Goal: Communication & Community: Answer question/provide support

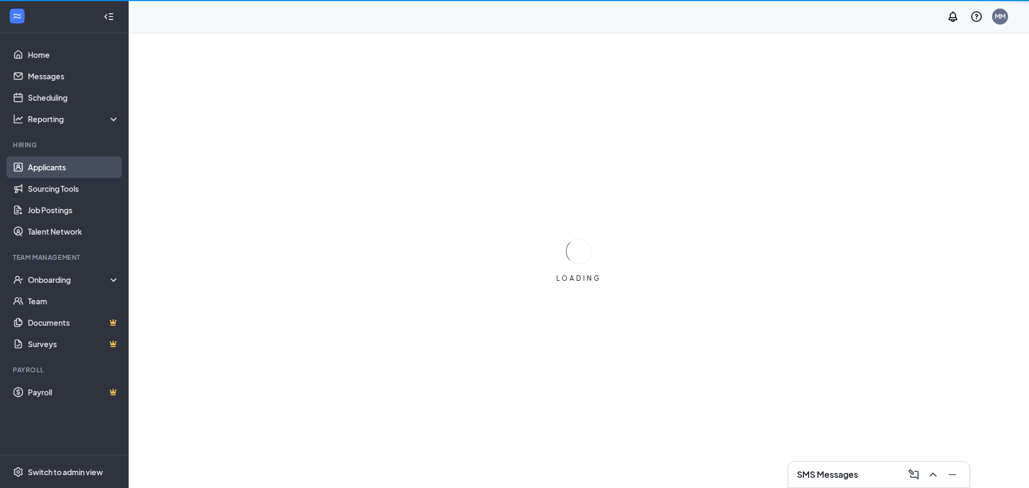
click at [51, 158] on link "Applicants" at bounding box center [74, 166] width 92 height 21
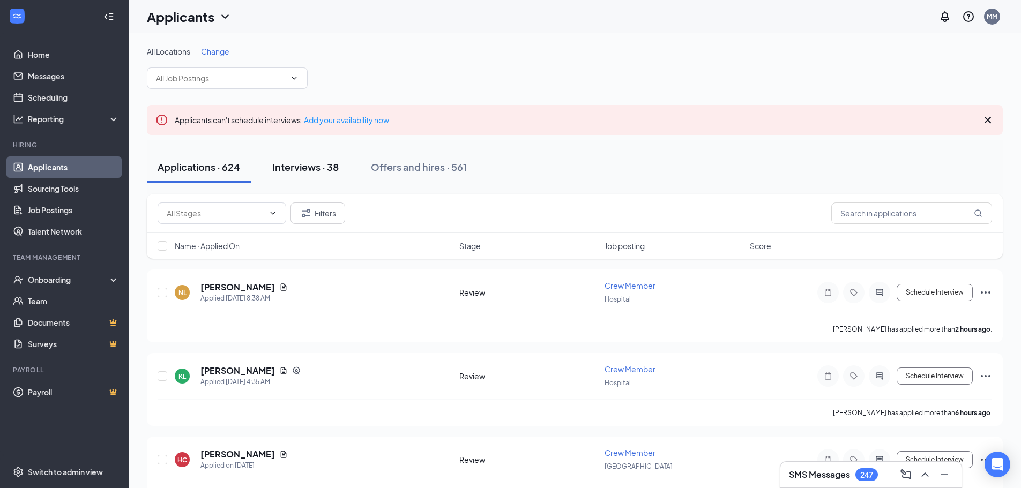
click at [321, 171] on div "Interviews · 38" at bounding box center [305, 166] width 66 height 13
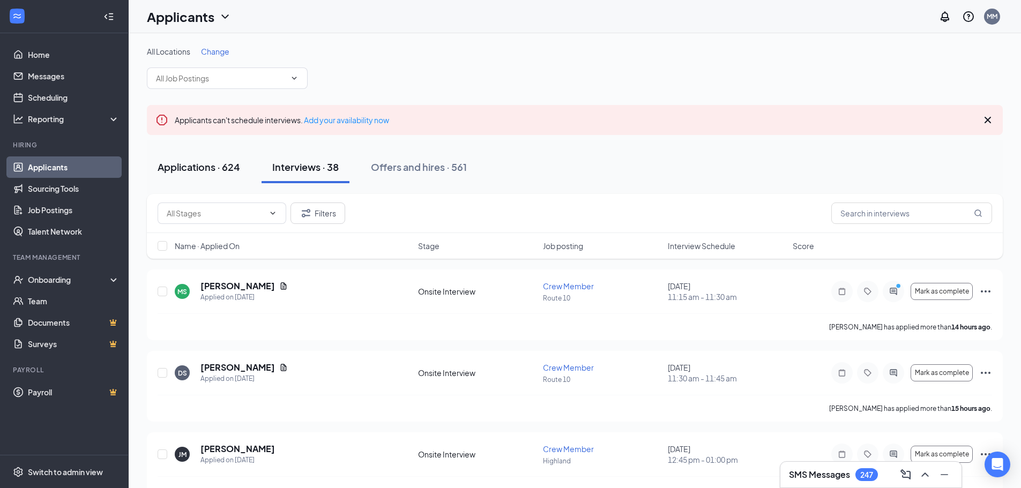
click at [186, 161] on div "Applications · 624" at bounding box center [199, 166] width 83 height 13
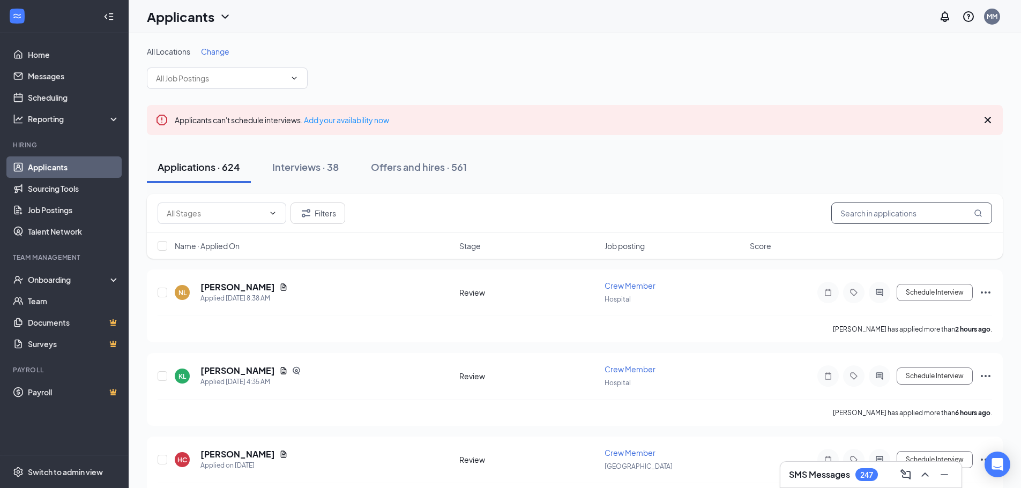
click at [856, 218] on input "text" at bounding box center [911, 213] width 161 height 21
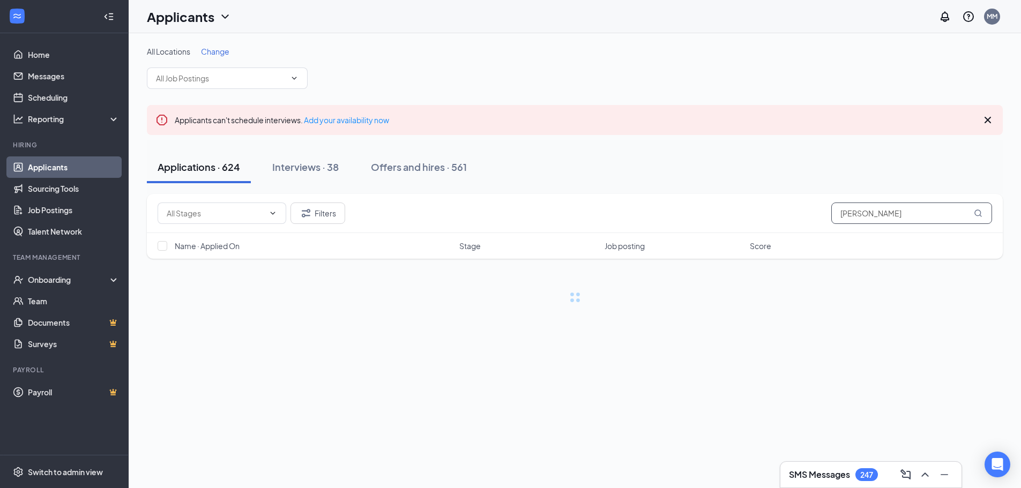
type input "Annelise"
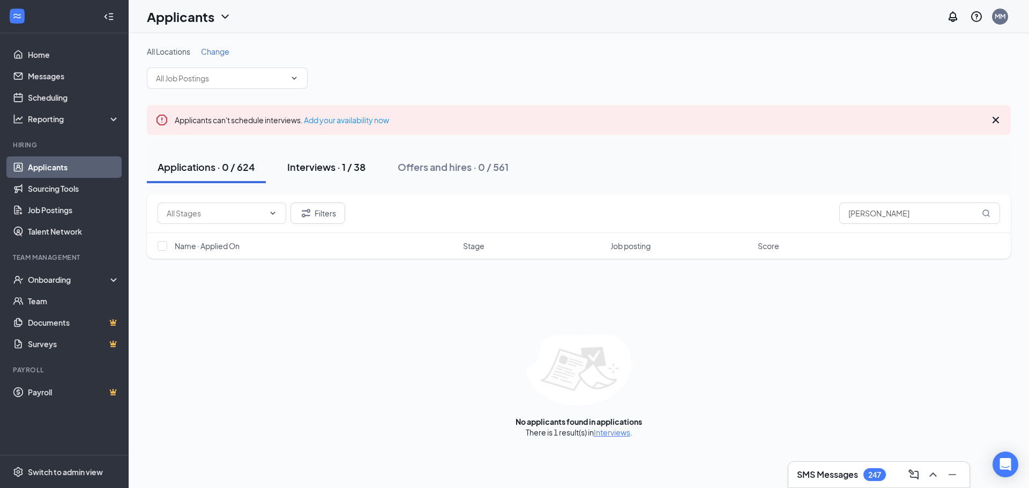
click at [311, 162] on div "Interviews · 1 / 38" at bounding box center [326, 166] width 78 height 13
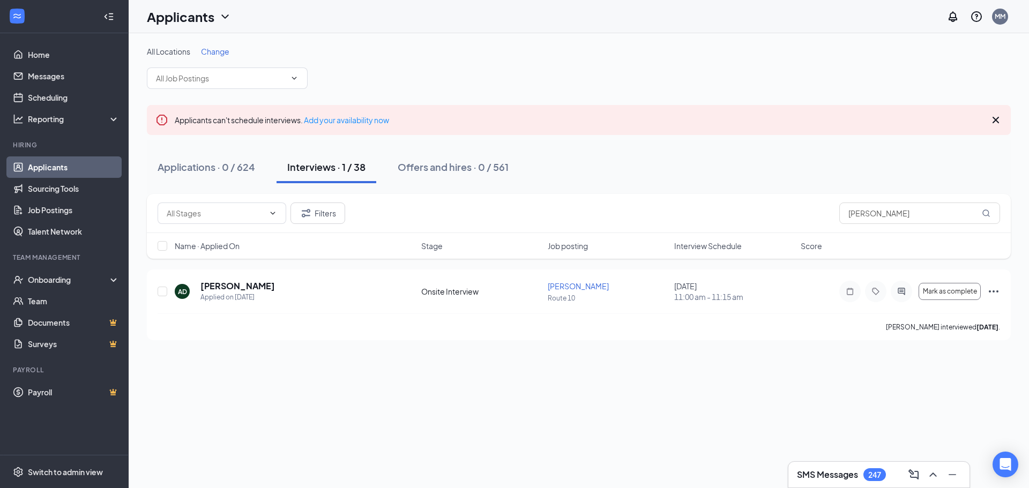
click at [46, 158] on link "Applicants" at bounding box center [74, 166] width 92 height 21
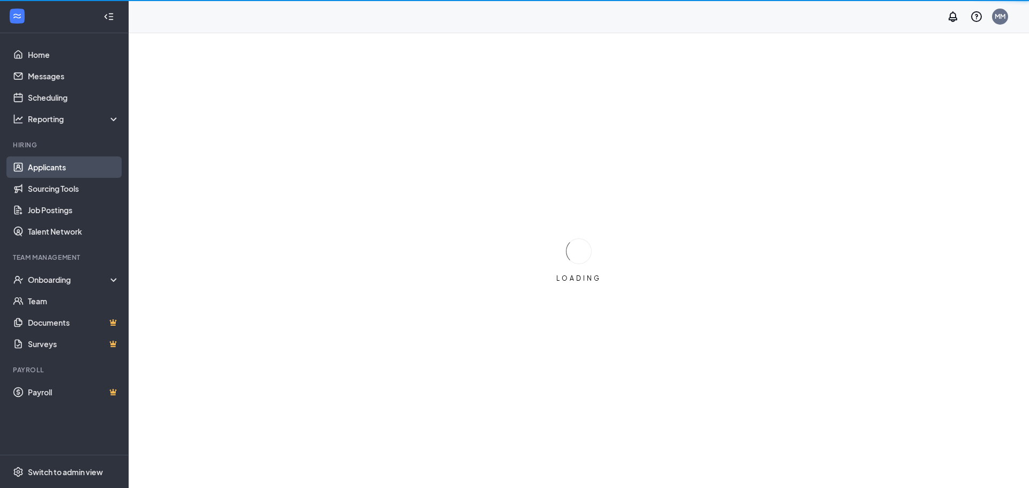
click at [59, 171] on link "Applicants" at bounding box center [74, 166] width 92 height 21
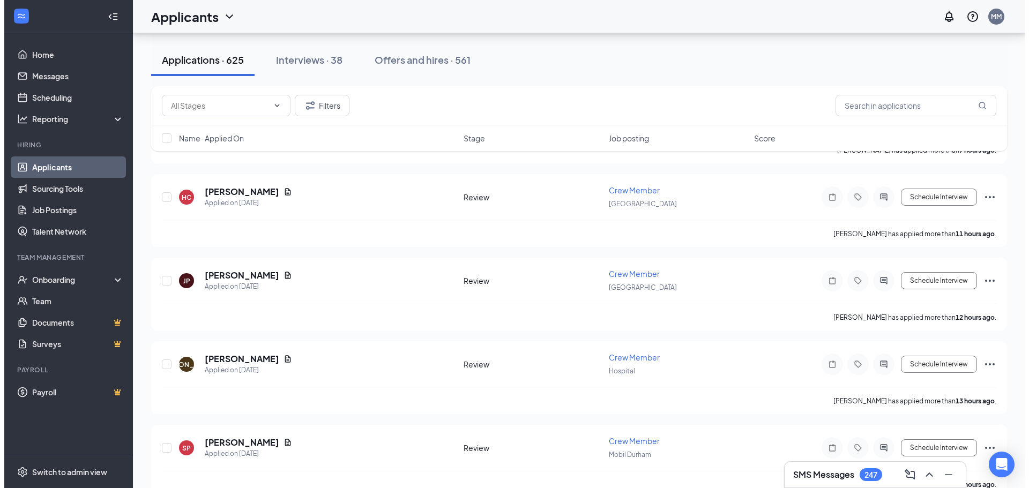
scroll to position [321, 0]
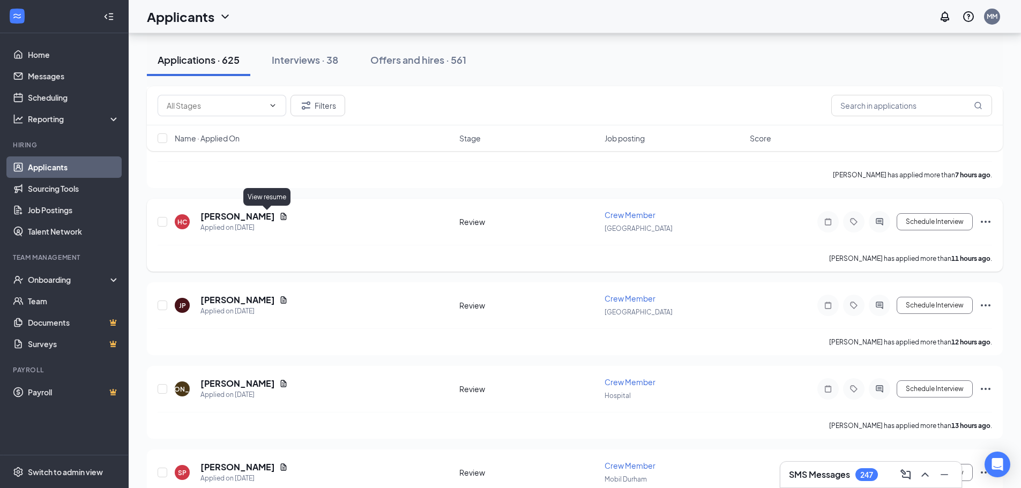
click at [281, 215] on icon "Document" at bounding box center [284, 216] width 6 height 7
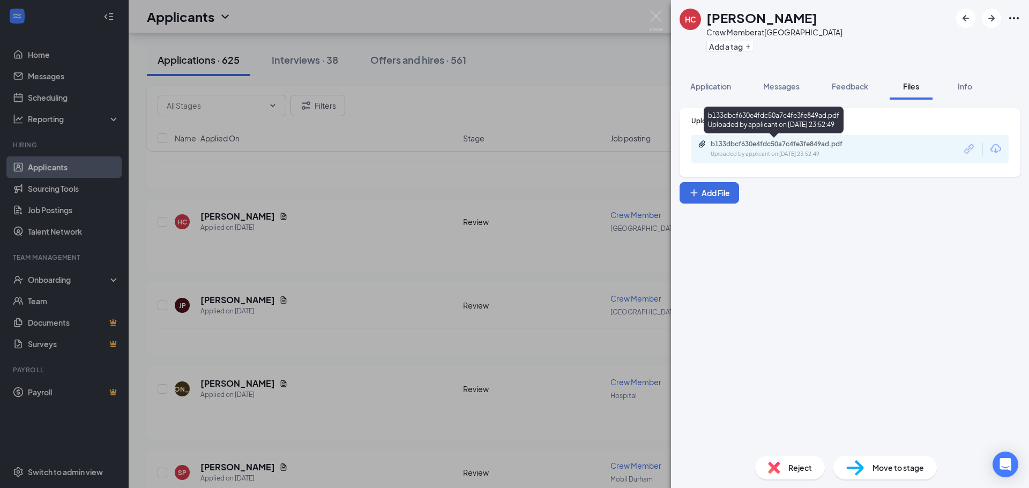
click at [739, 154] on div "Uploaded by applicant on [DATE] 23:52:49" at bounding box center [790, 154] width 161 height 9
click at [685, 81] on button "Application" at bounding box center [710, 86] width 62 height 27
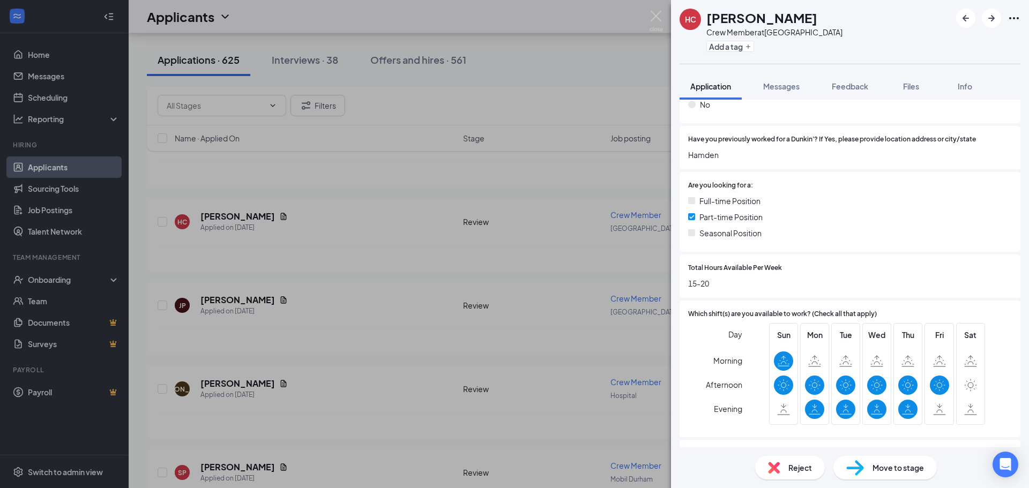
scroll to position [214, 0]
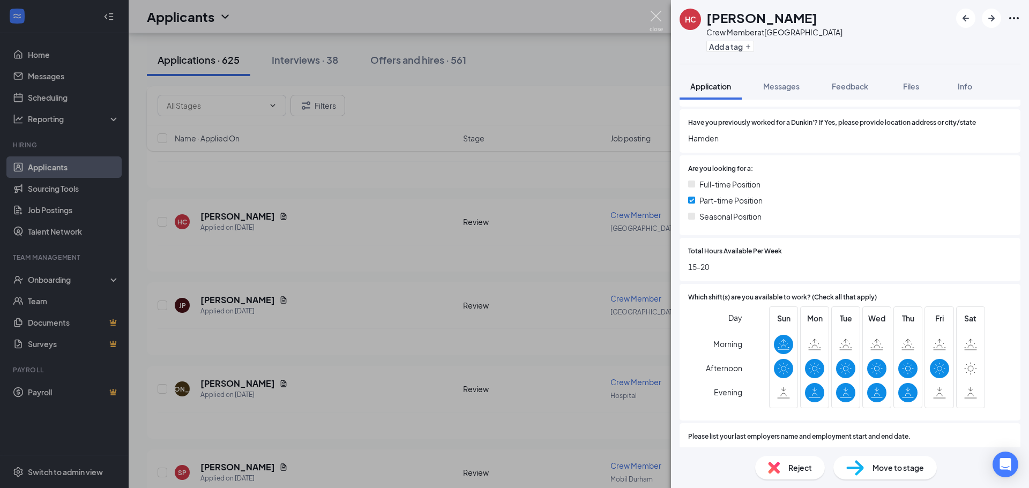
click at [657, 15] on img at bounding box center [655, 21] width 13 height 21
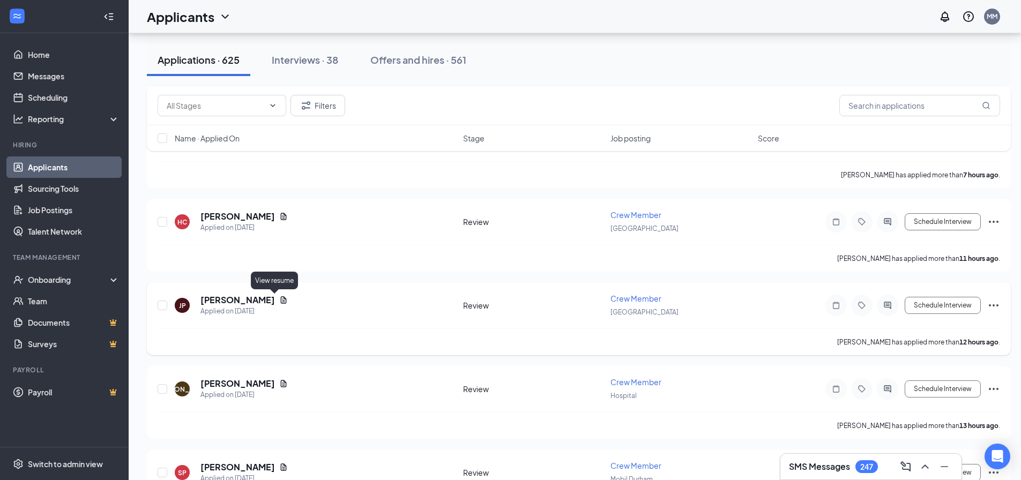
click at [279, 301] on icon "Document" at bounding box center [283, 300] width 9 height 9
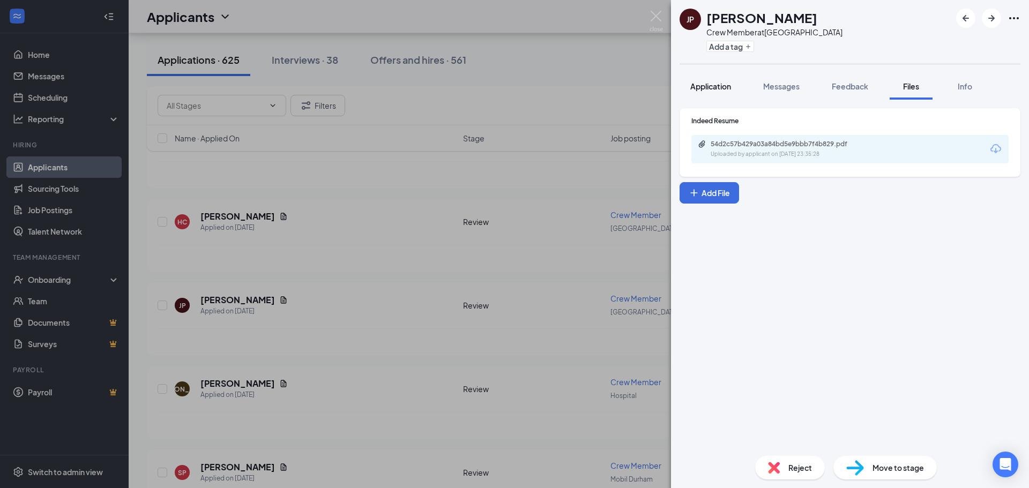
drag, startPoint x: 703, startPoint y: 92, endPoint x: 703, endPoint y: 99, distance: 7.5
click at [703, 92] on button "Application" at bounding box center [710, 86] width 62 height 27
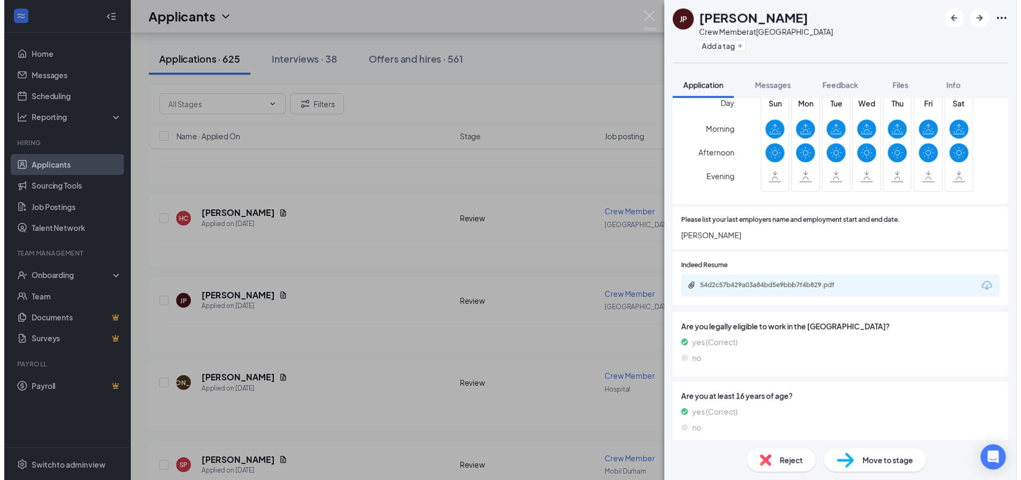
scroll to position [436, 0]
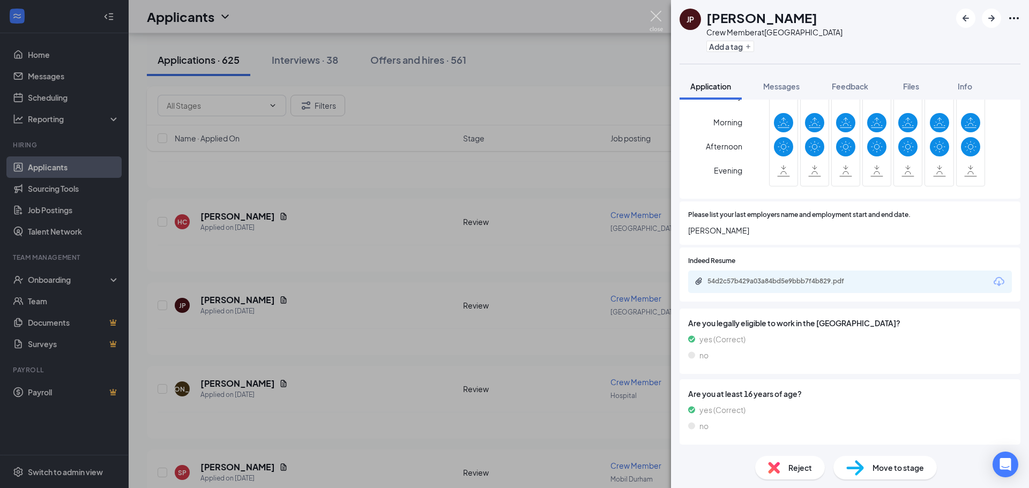
click at [654, 12] on img at bounding box center [655, 21] width 13 height 21
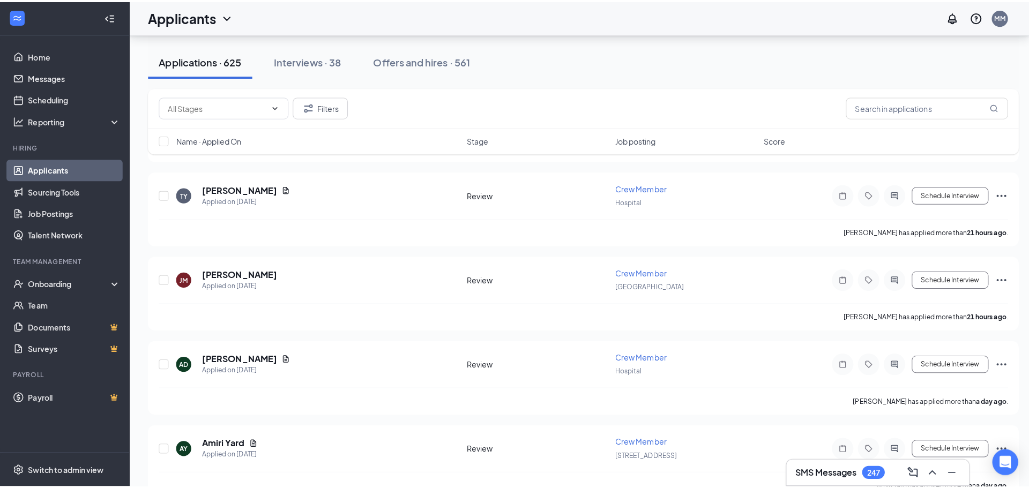
scroll to position [2465, 0]
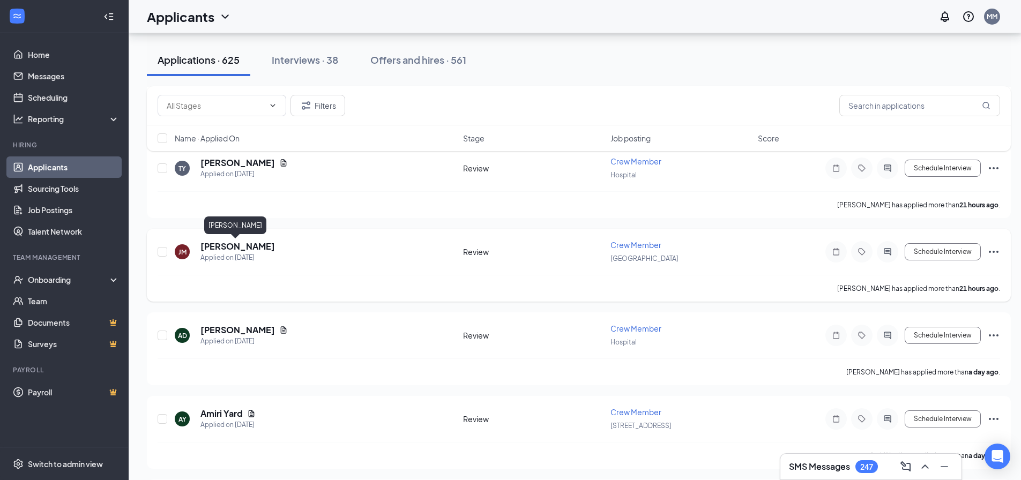
click at [244, 247] on h5 "[PERSON_NAME]" at bounding box center [237, 247] width 74 height 12
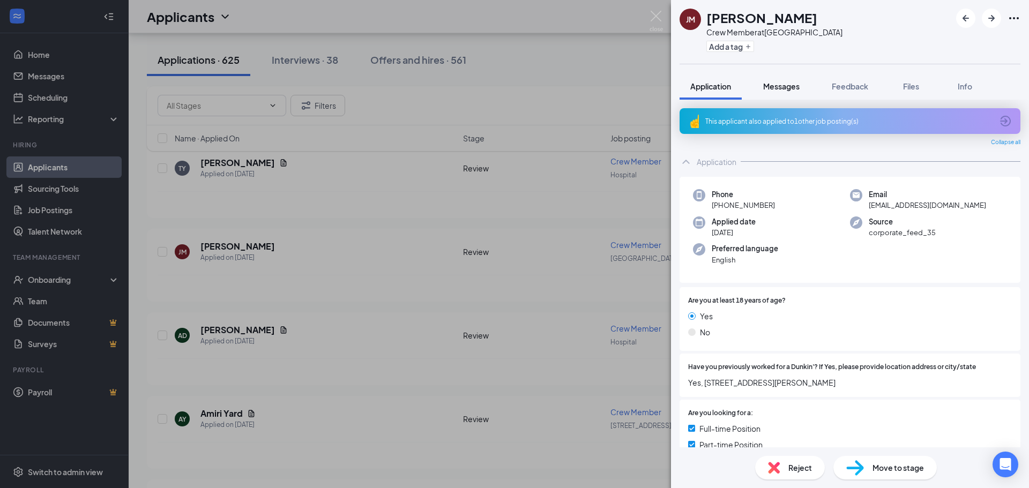
click at [782, 88] on span "Messages" at bounding box center [781, 86] width 36 height 10
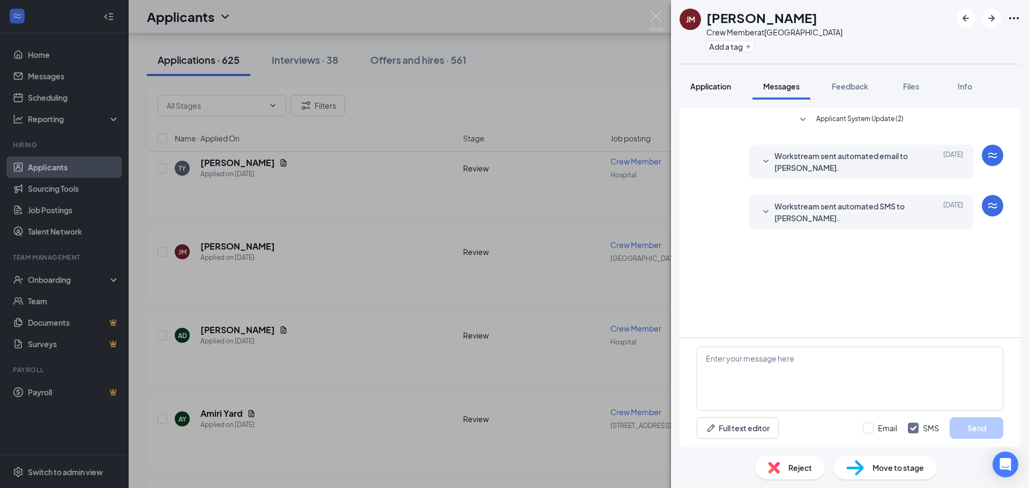
click at [723, 89] on span "Application" at bounding box center [710, 86] width 41 height 10
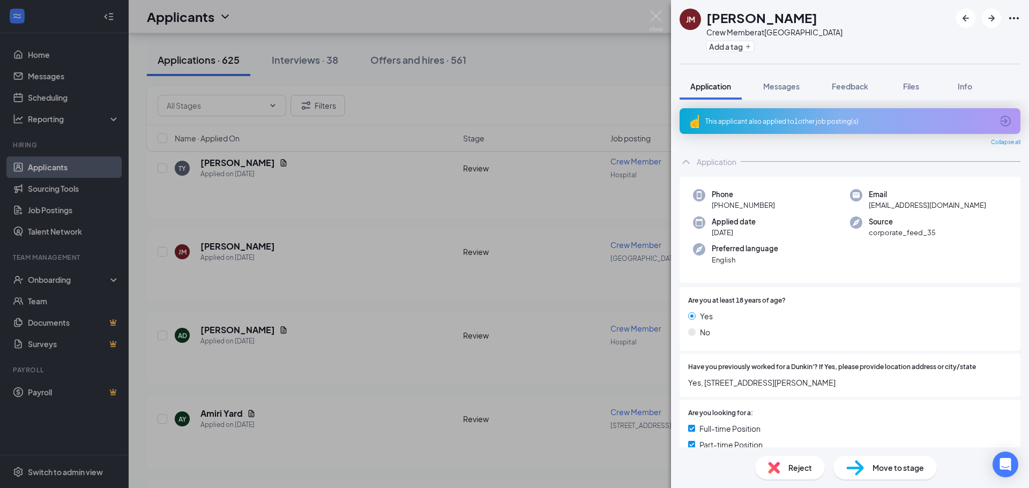
click at [775, 119] on div "This applicant also applied to 1 other job posting(s)" at bounding box center [848, 121] width 287 height 9
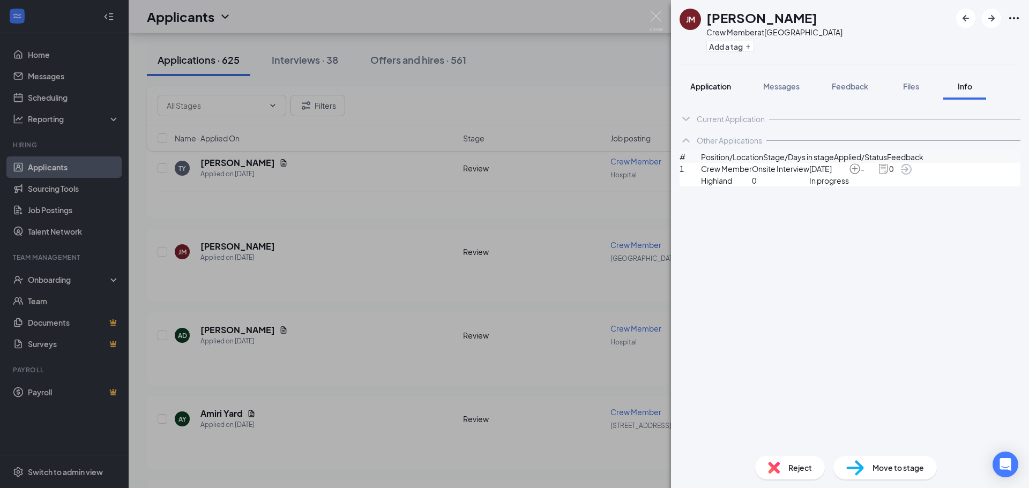
click at [700, 90] on span "Application" at bounding box center [710, 86] width 41 height 10
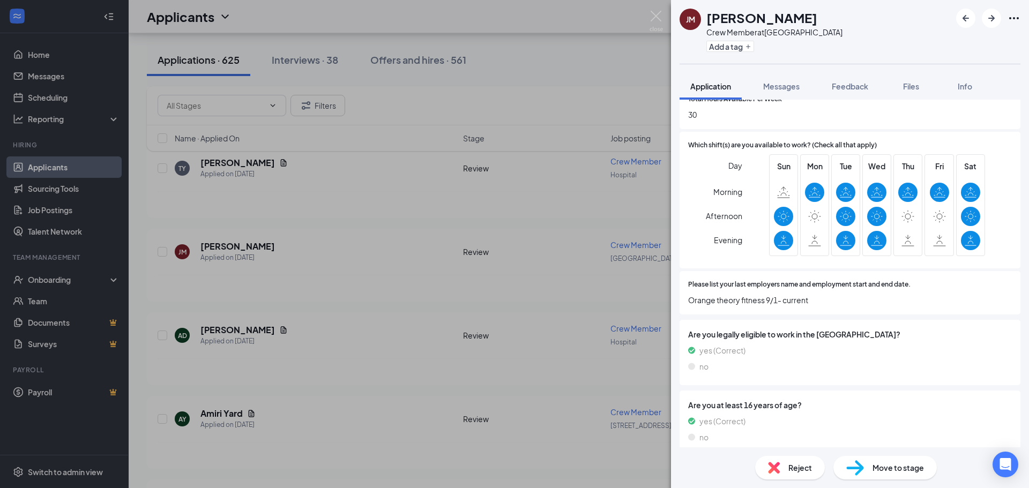
scroll to position [408, 0]
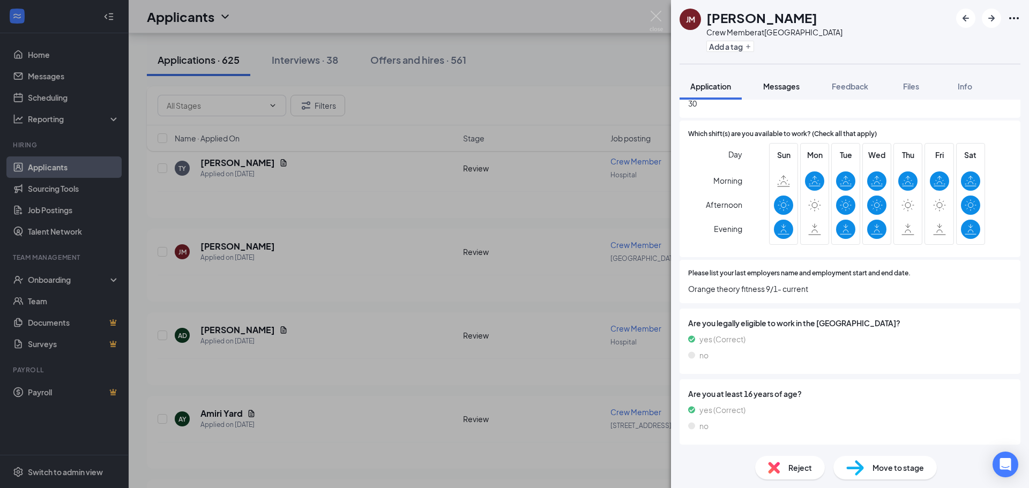
click at [783, 81] on span "Messages" at bounding box center [781, 86] width 36 height 10
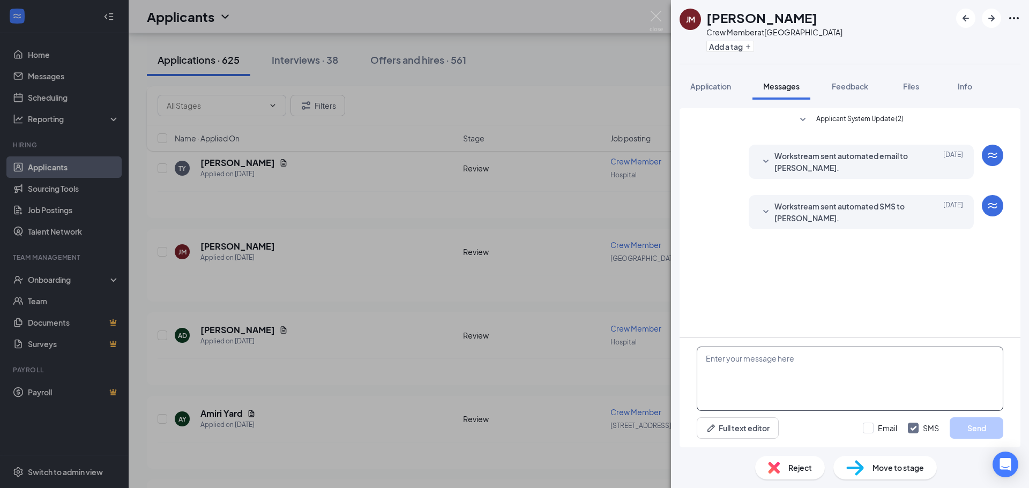
click at [753, 364] on textarea at bounding box center [850, 379] width 306 height 64
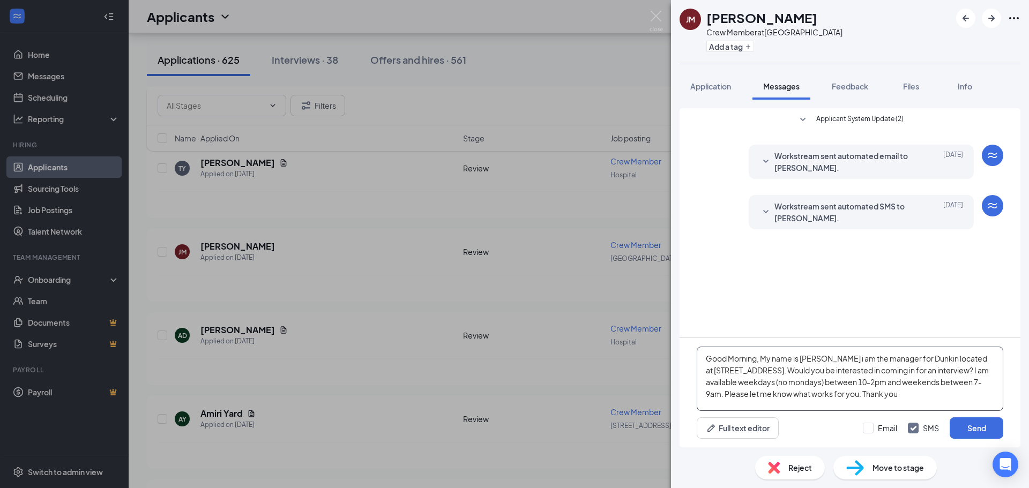
click at [852, 383] on textarea "Good Morning, My name is [PERSON_NAME] i am the manager for Dunkin located at […" at bounding box center [850, 379] width 306 height 64
click at [840, 379] on textarea "Good Morning, My name is [PERSON_NAME] i am the manager for Dunkin located at […" at bounding box center [850, 379] width 306 height 64
click at [985, 394] on textarea "Good Morning, My name is [PERSON_NAME] i am the manager for Dunkin located at […" at bounding box center [850, 379] width 306 height 64
drag, startPoint x: 981, startPoint y: 385, endPoint x: 702, endPoint y: 372, distance: 278.9
click at [702, 372] on textarea "Good Morning, My name is [PERSON_NAME] i am the manager for Dunkin located at […" at bounding box center [850, 379] width 306 height 64
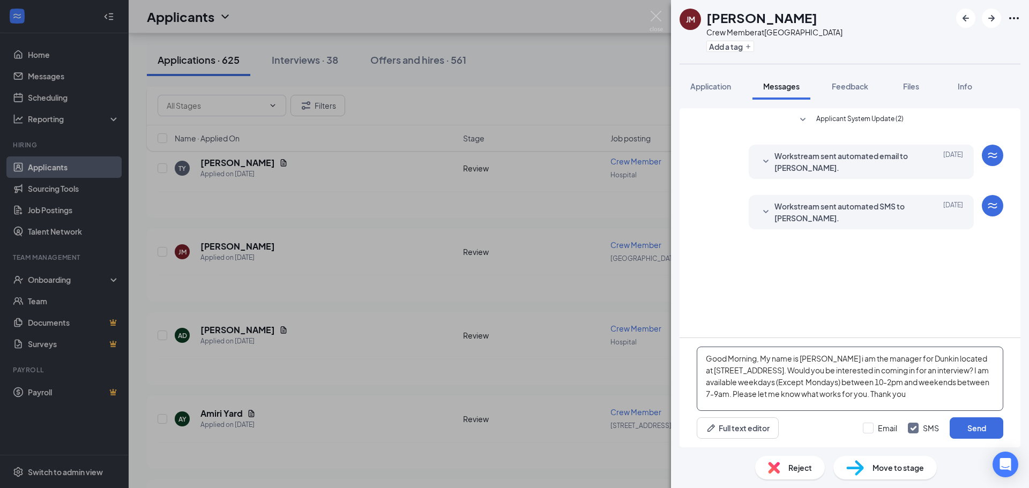
drag, startPoint x: 984, startPoint y: 395, endPoint x: 704, endPoint y: 353, distance: 283.9
click at [704, 353] on textarea "Good Morning, My name is [PERSON_NAME] i am the manager for Dunkin located at […" at bounding box center [850, 379] width 306 height 64
type textarea "Good Morning, My name is [PERSON_NAME] i am the manager for Dunkin located at […"
click at [982, 432] on button "Send" at bounding box center [976, 427] width 54 height 21
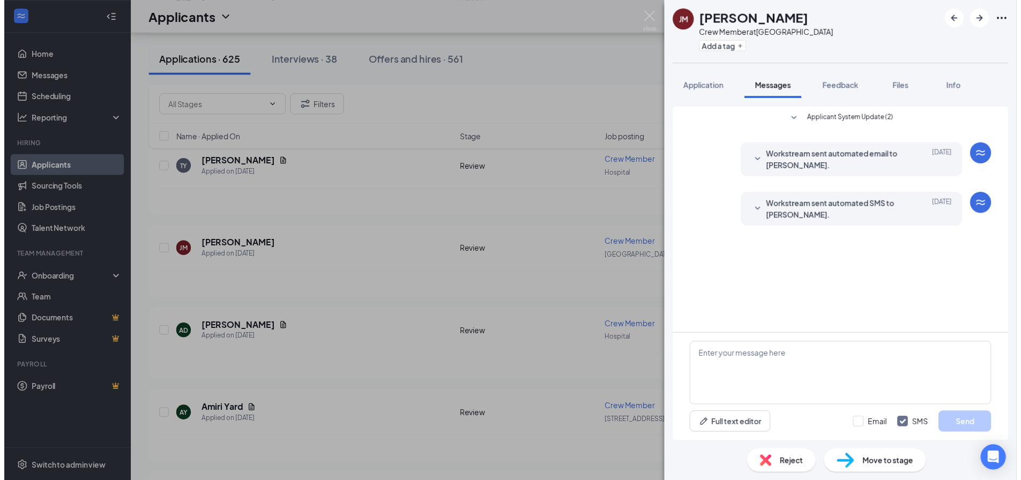
scroll to position [30, 0]
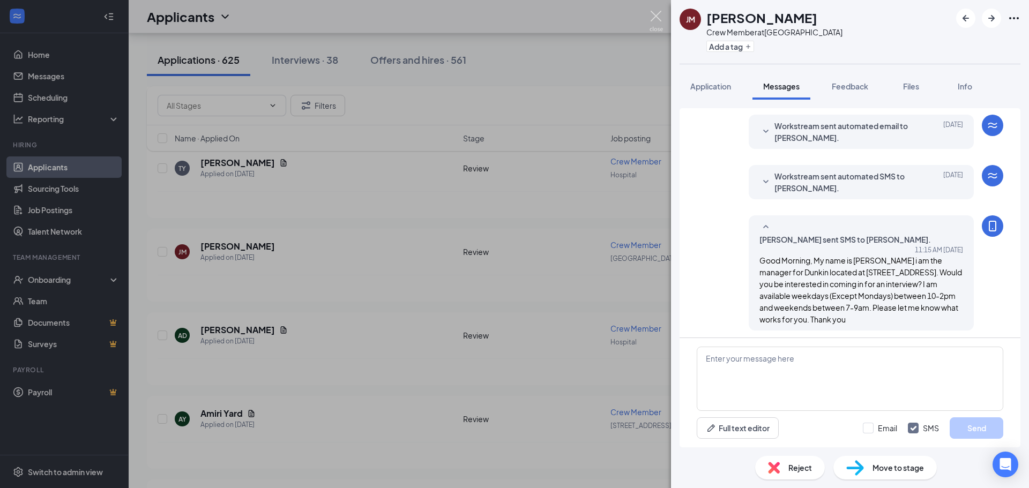
click at [653, 17] on img at bounding box center [655, 21] width 13 height 21
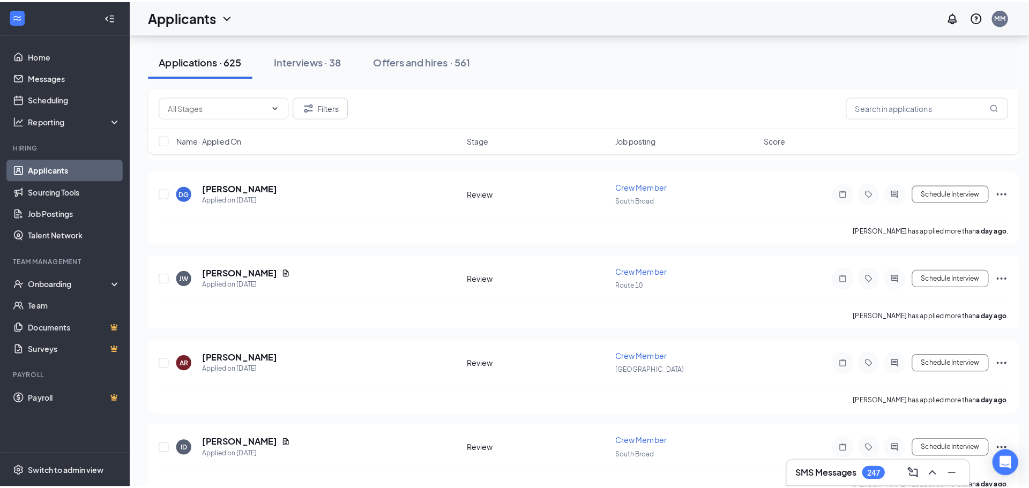
scroll to position [3322, 0]
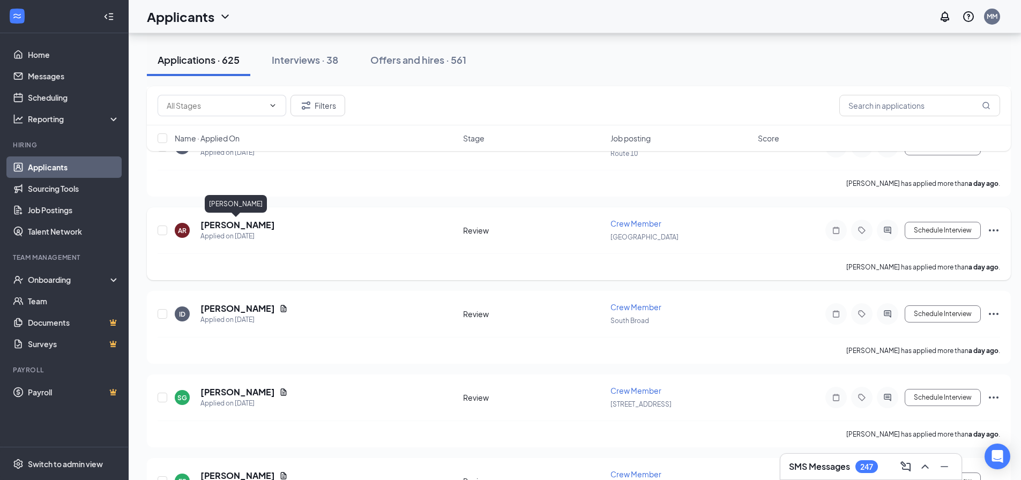
click at [235, 222] on h5 "[PERSON_NAME]" at bounding box center [237, 225] width 74 height 12
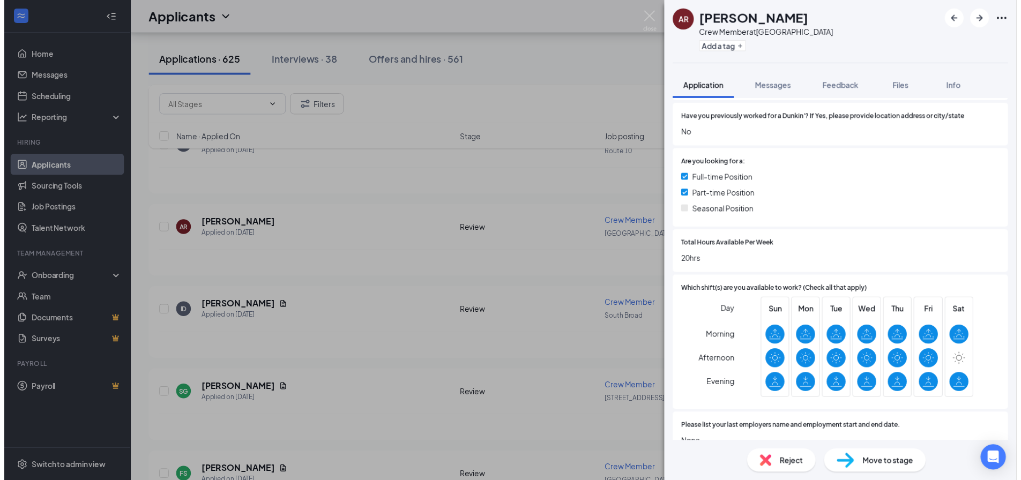
scroll to position [217, 0]
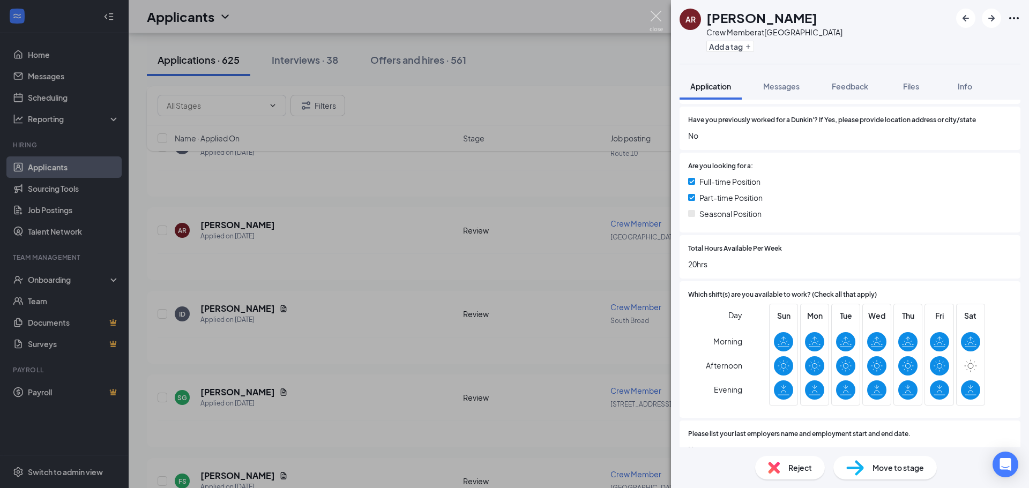
click at [658, 13] on img at bounding box center [655, 21] width 13 height 21
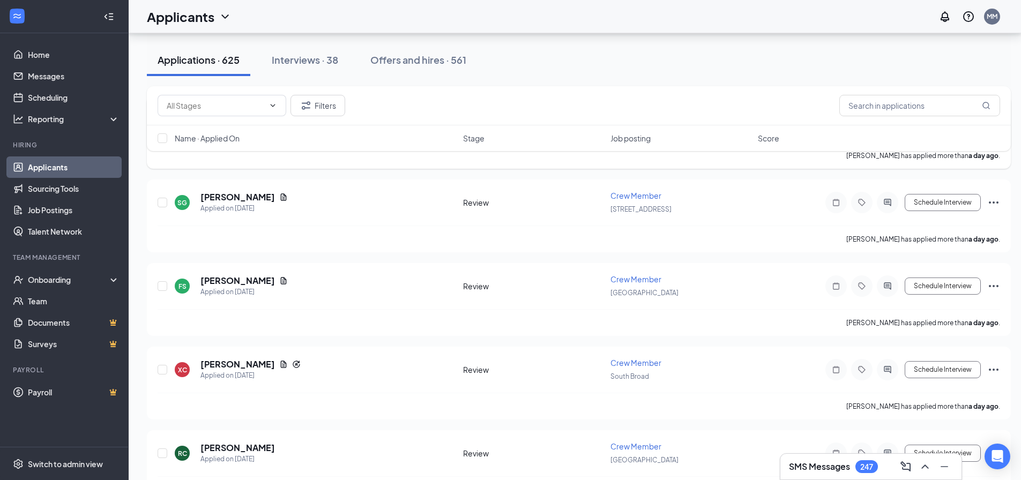
scroll to position [3536, 0]
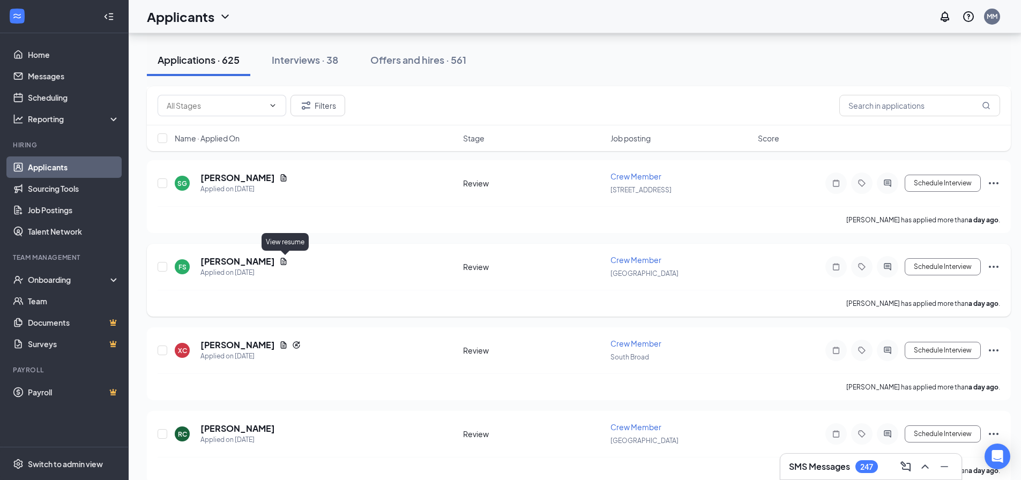
click at [287, 265] on icon "Document" at bounding box center [284, 261] width 6 height 7
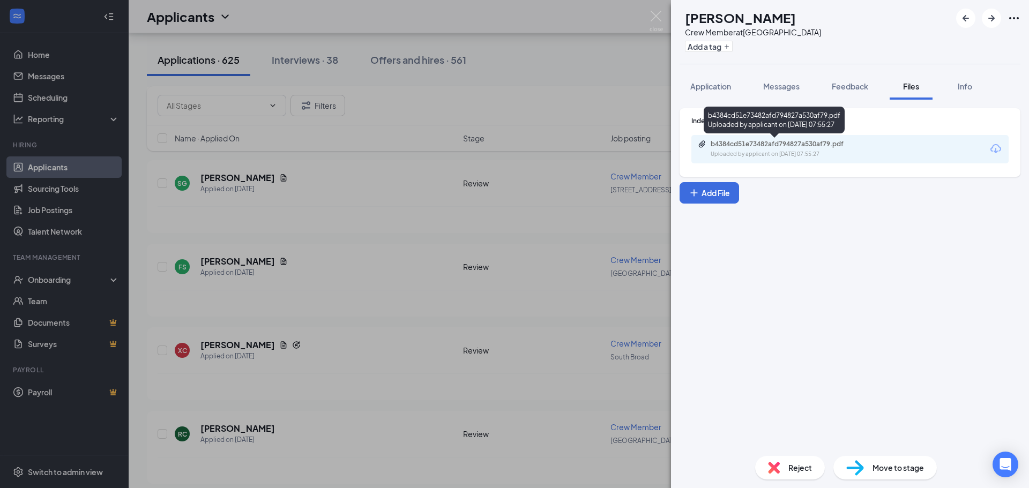
click at [725, 150] on div "Uploaded by applicant on [DATE] 07:55:27" at bounding box center [790, 154] width 161 height 9
click at [656, 16] on img at bounding box center [655, 21] width 13 height 21
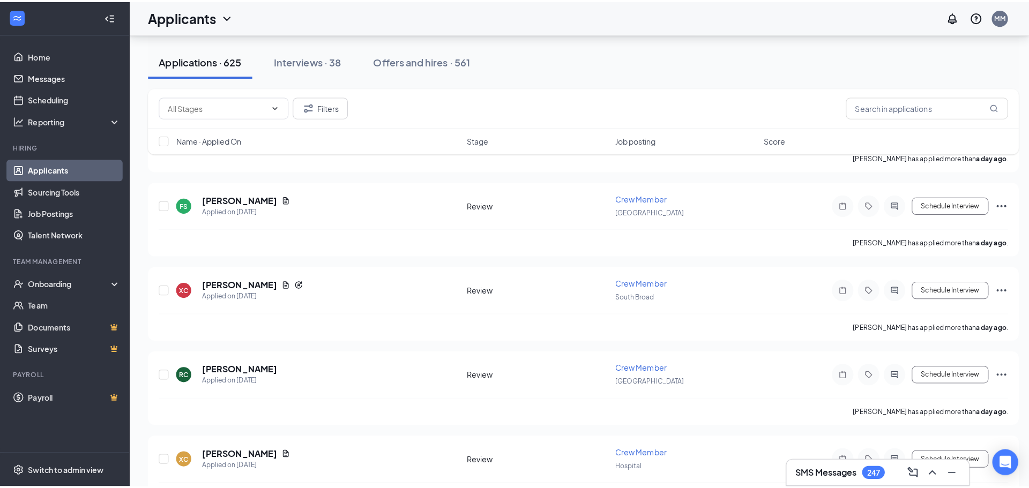
scroll to position [3697, 0]
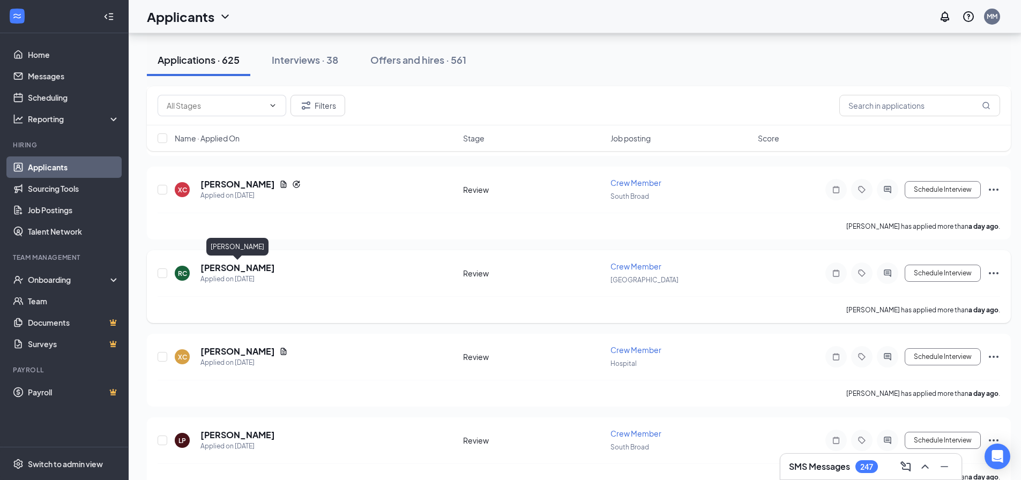
click at [270, 271] on h5 "[PERSON_NAME]" at bounding box center [237, 268] width 74 height 12
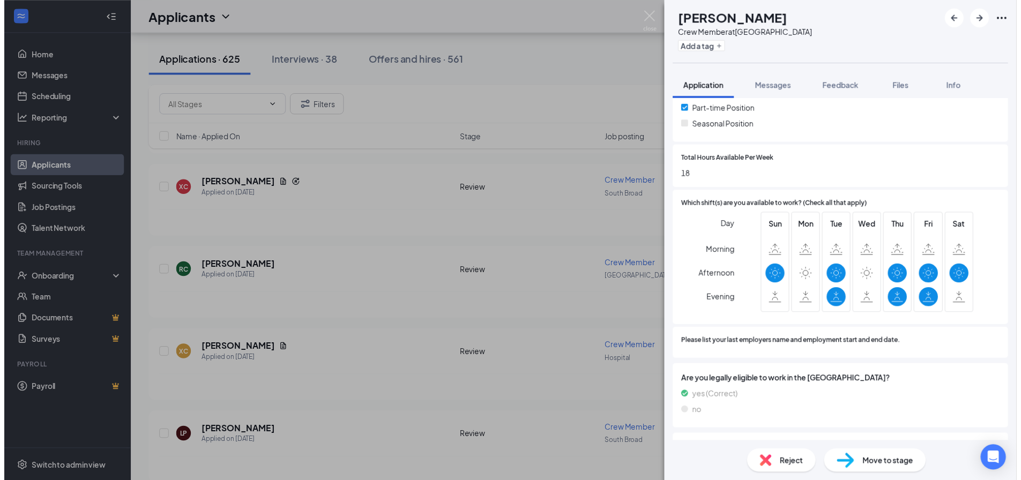
scroll to position [321, 0]
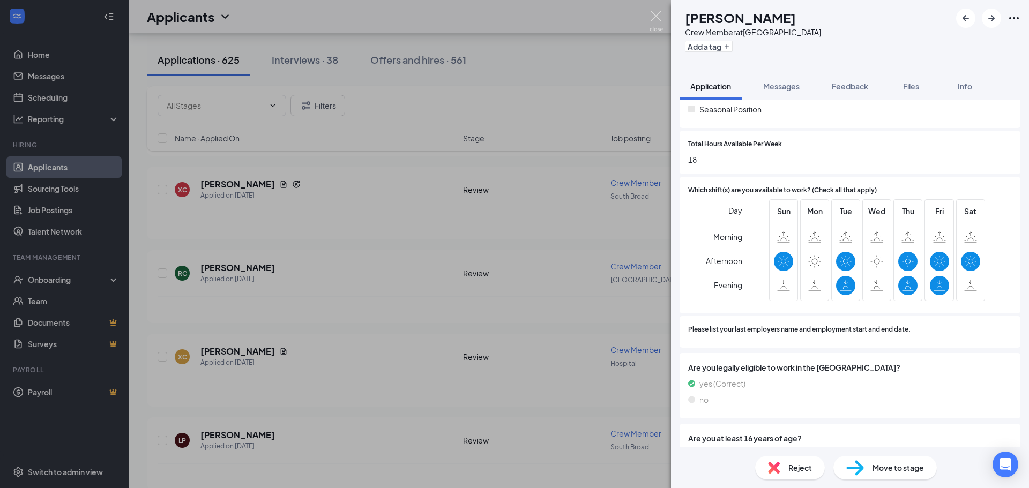
click at [661, 18] on img at bounding box center [655, 21] width 13 height 21
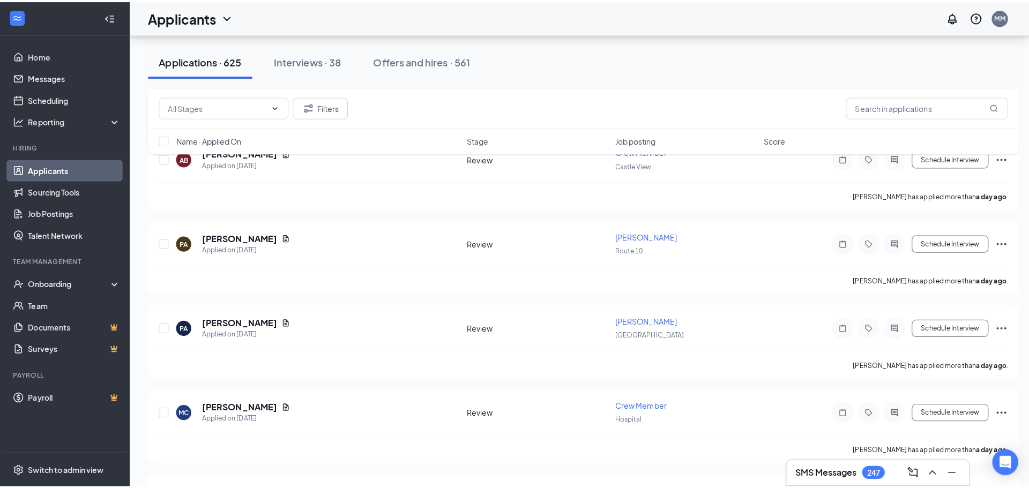
scroll to position [4233, 0]
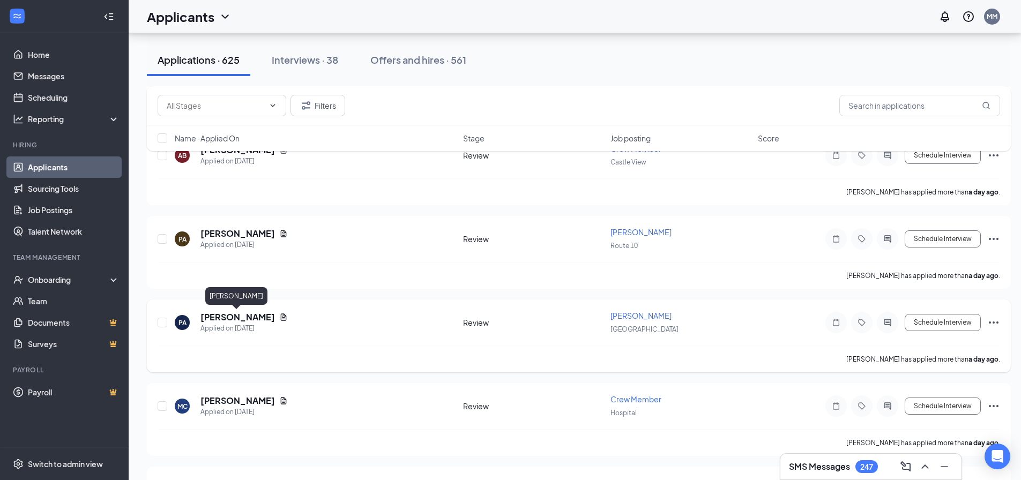
click at [251, 317] on h5 "[PERSON_NAME]" at bounding box center [237, 317] width 74 height 12
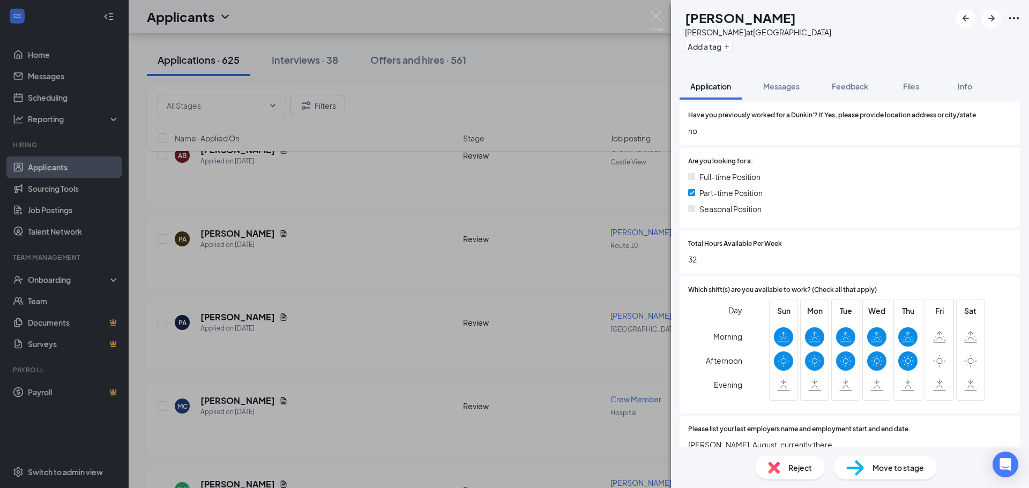
scroll to position [466, 0]
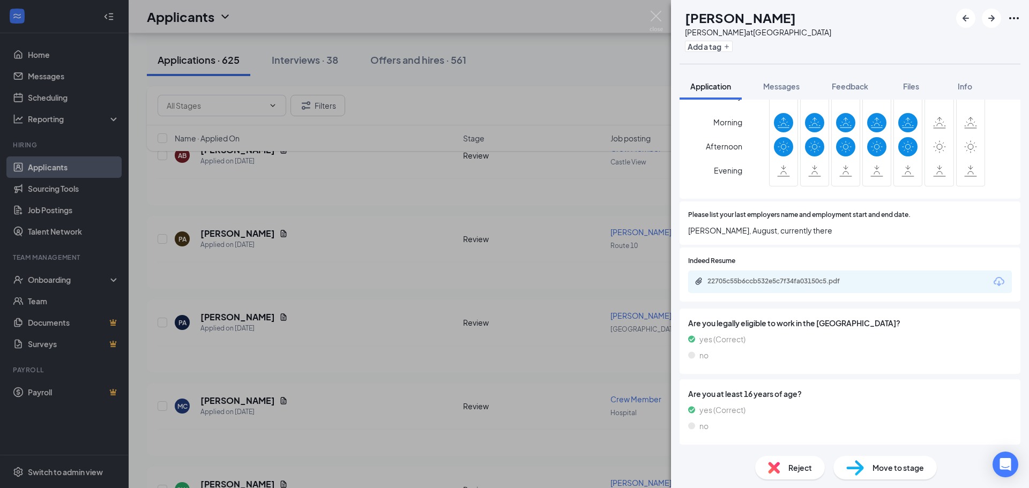
click at [744, 282] on div "22705c55b6ccb532e5c7f34fa03150c5.pdf" at bounding box center [782, 281] width 150 height 9
click at [794, 88] on span "Messages" at bounding box center [781, 86] width 36 height 10
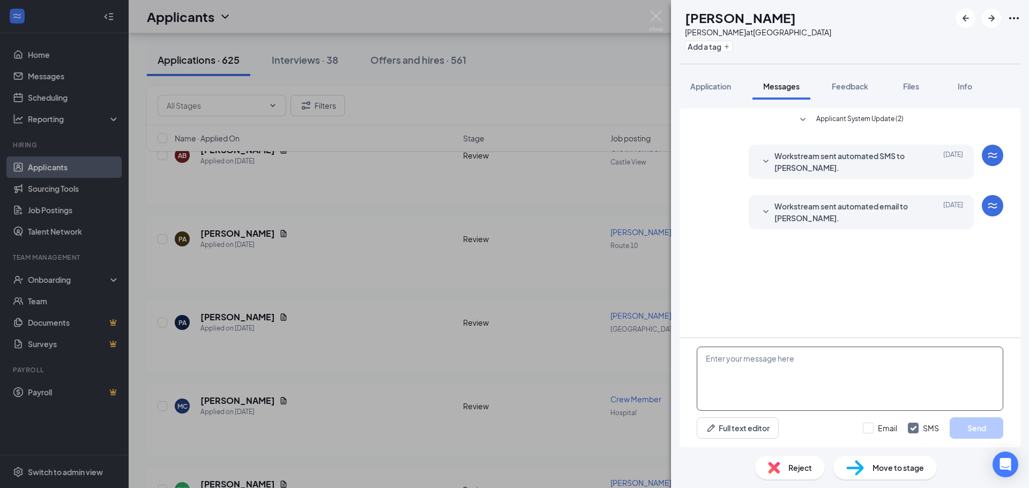
paste textarea "Good Morning, My name is [PERSON_NAME] i am the manager for Dunkin located at […"
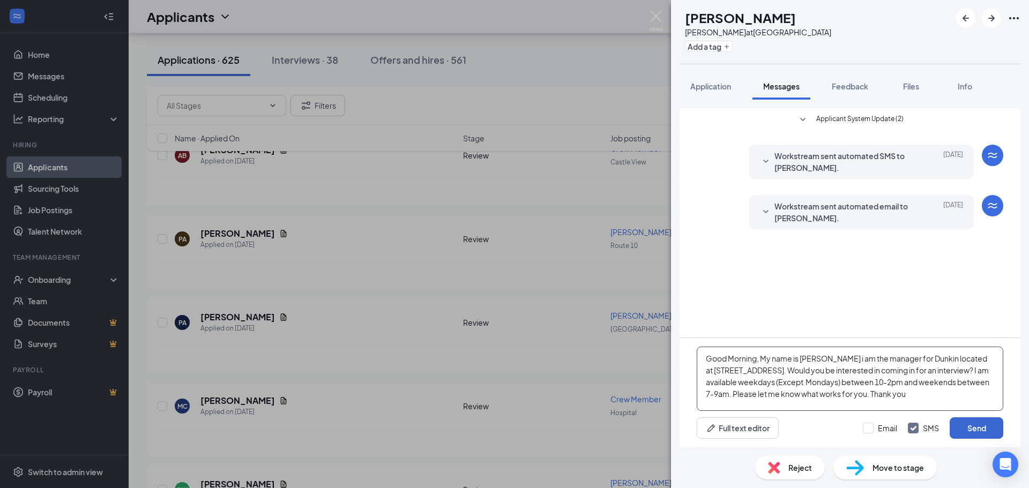
type textarea "Good Morning, My name is [PERSON_NAME] i am the manager for Dunkin located at […"
click at [982, 432] on button "Send" at bounding box center [976, 427] width 54 height 21
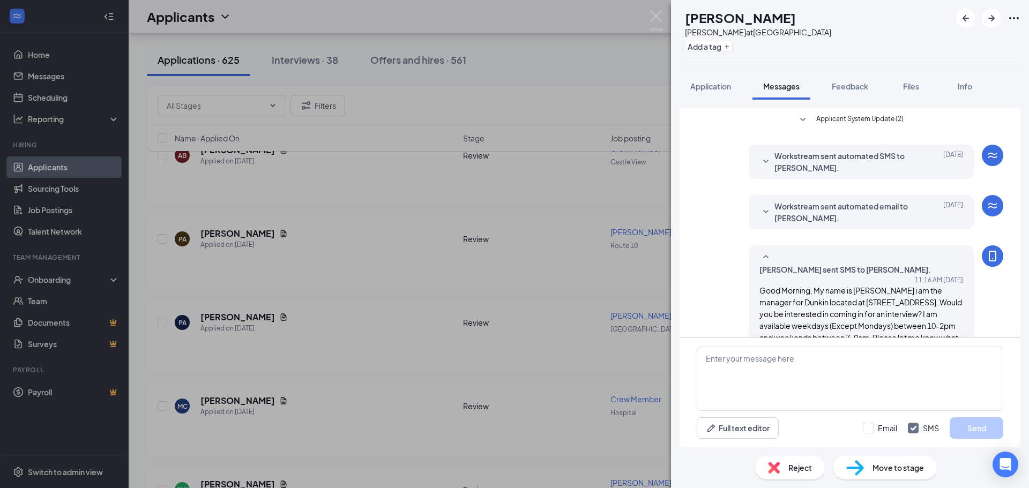
scroll to position [30, 0]
